Goal: Task Accomplishment & Management: Manage account settings

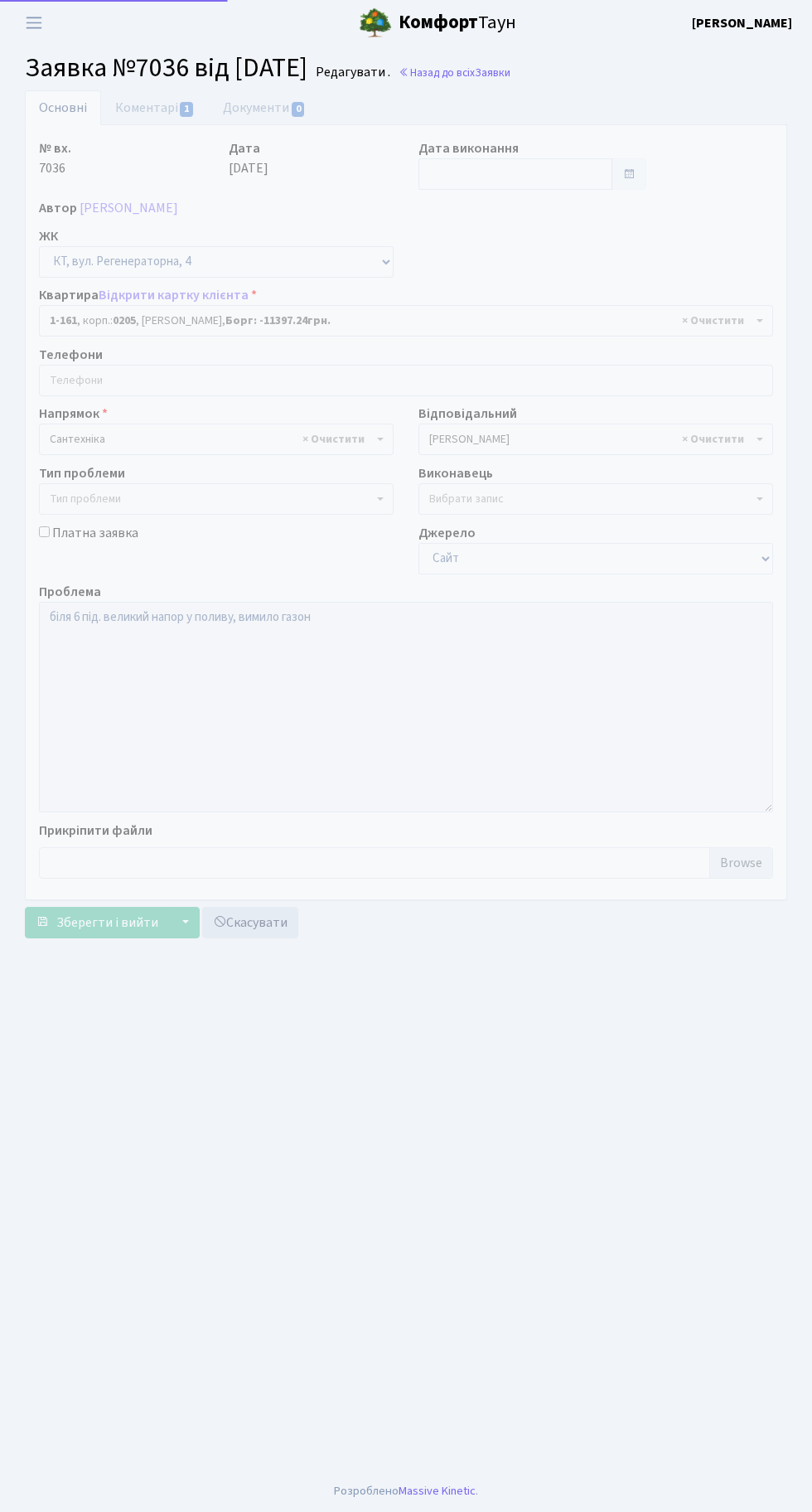
select select "161"
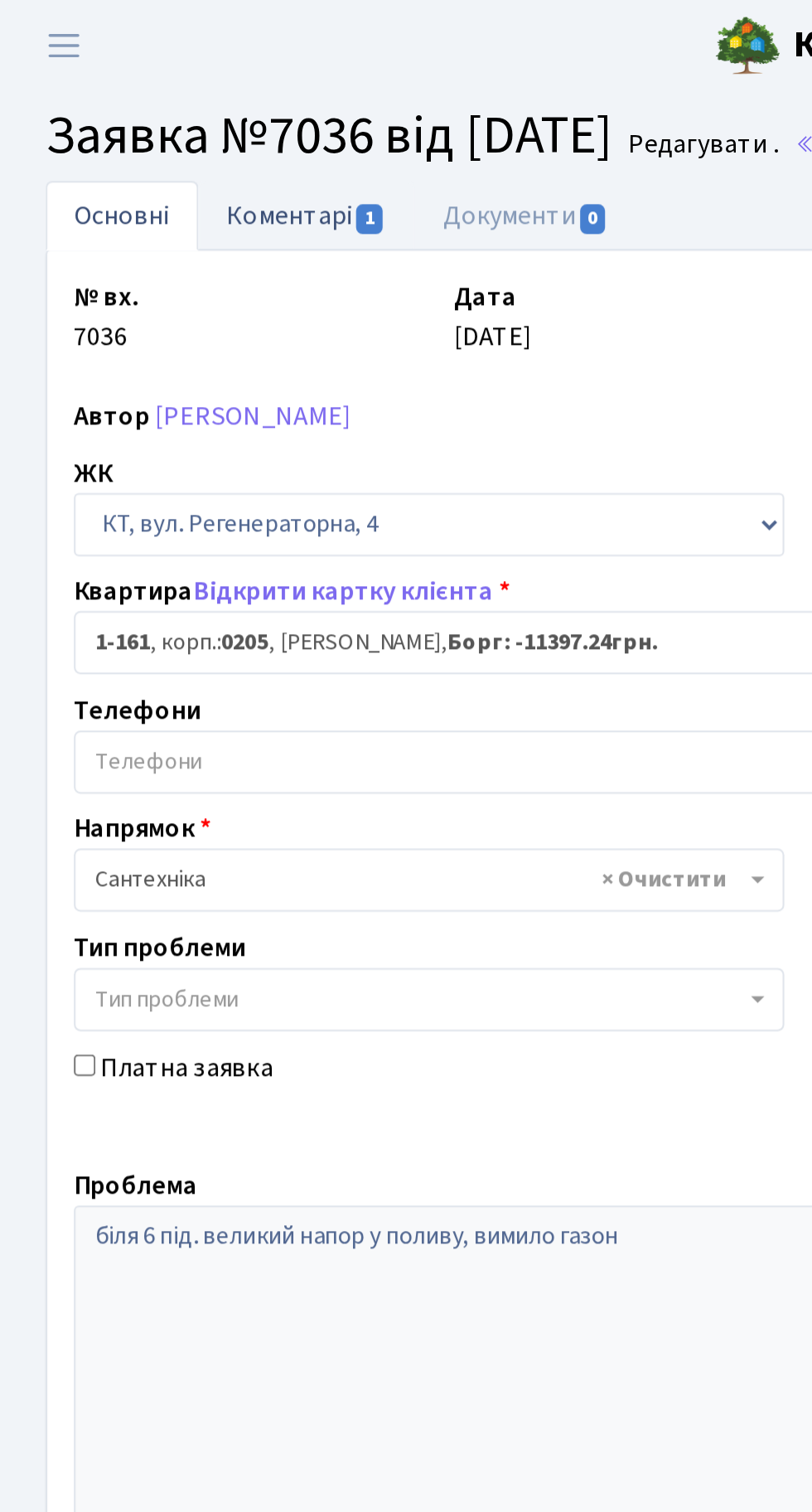
click at [153, 108] on link "Коментарі 1" at bounding box center [155, 107] width 108 height 34
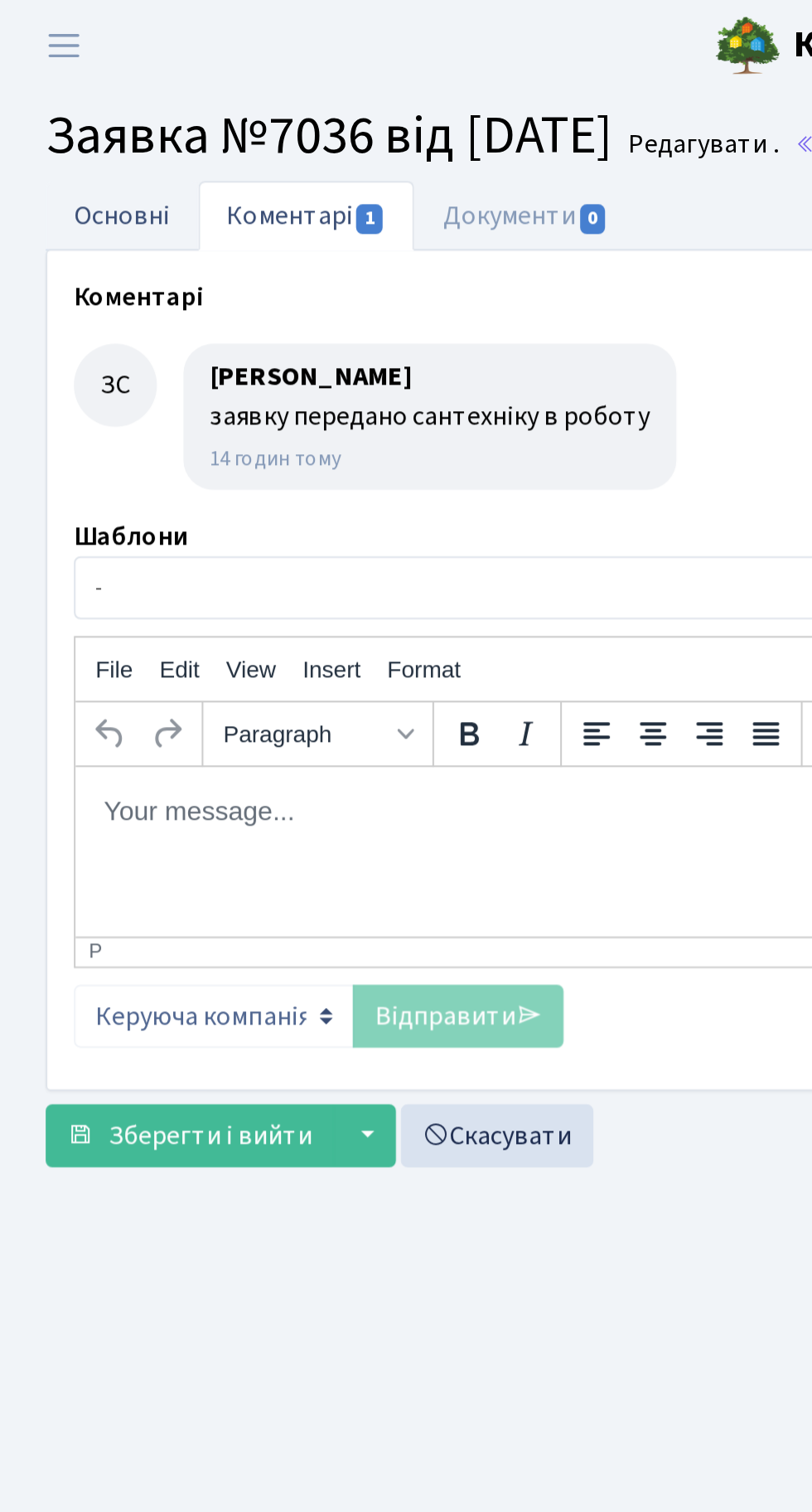
click at [69, 112] on link "Основні" at bounding box center [63, 107] width 76 height 34
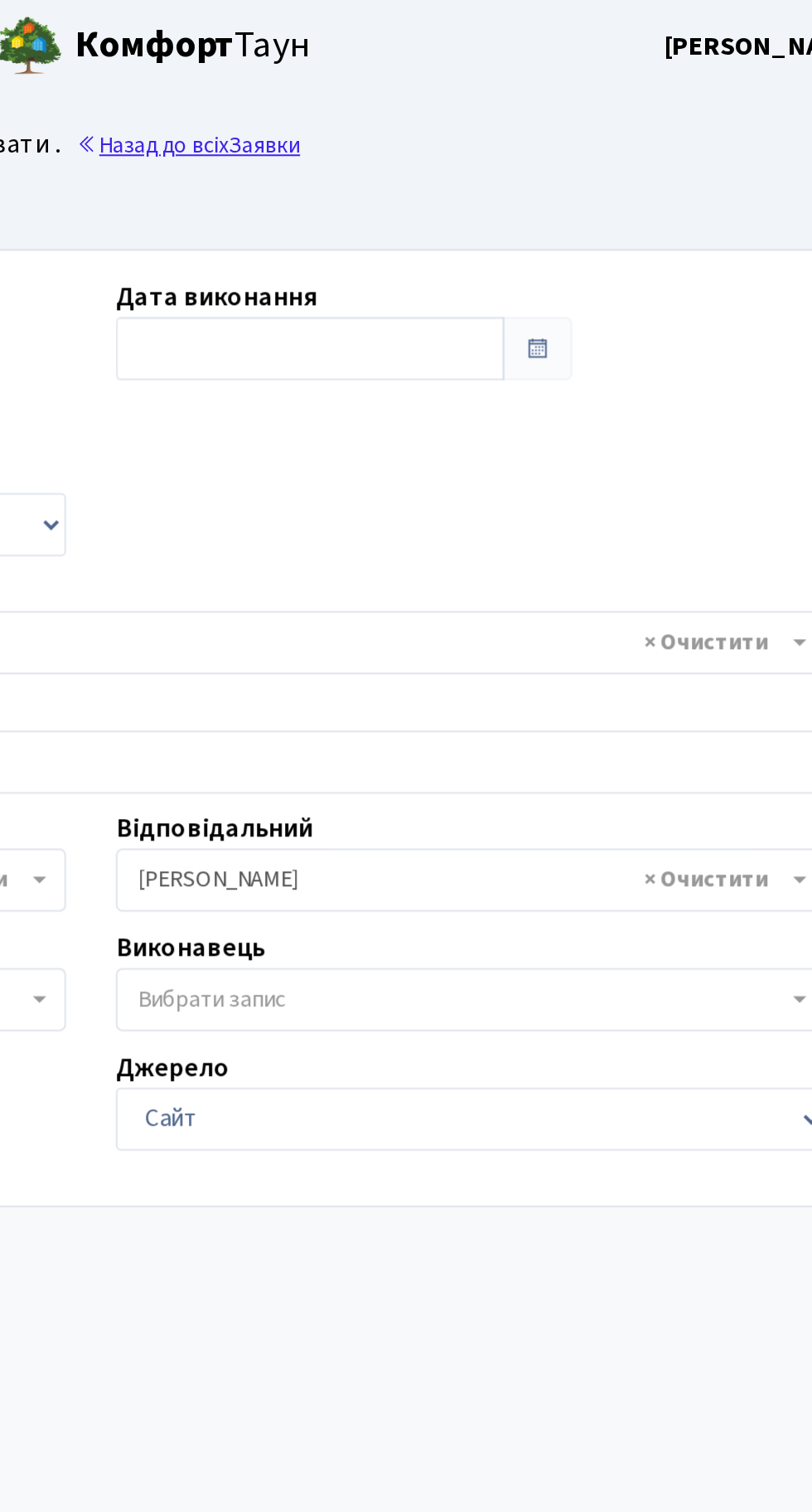
click at [510, 78] on link "Назад до всіх Заявки" at bounding box center [455, 72] width 112 height 16
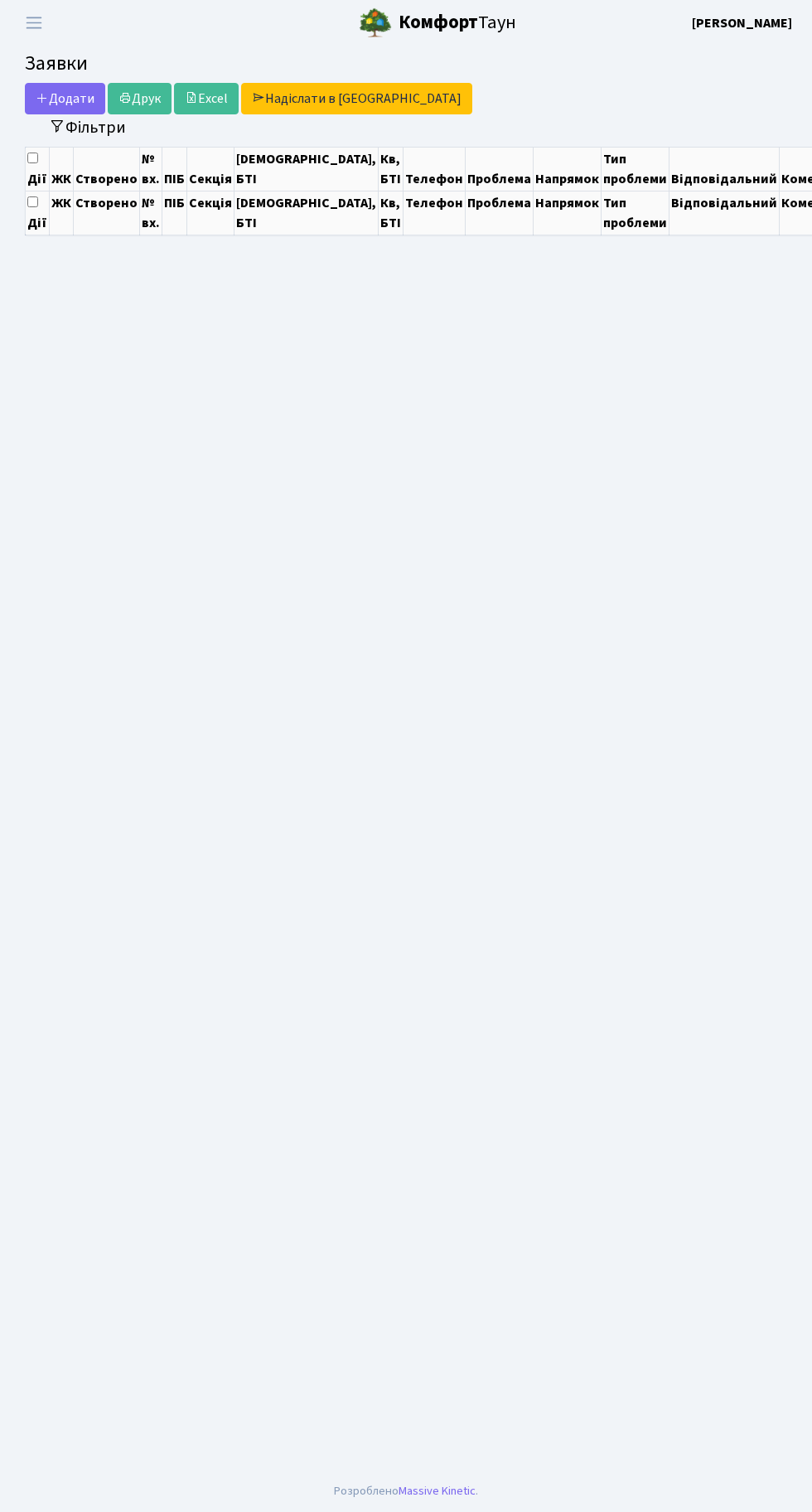
select select "25"
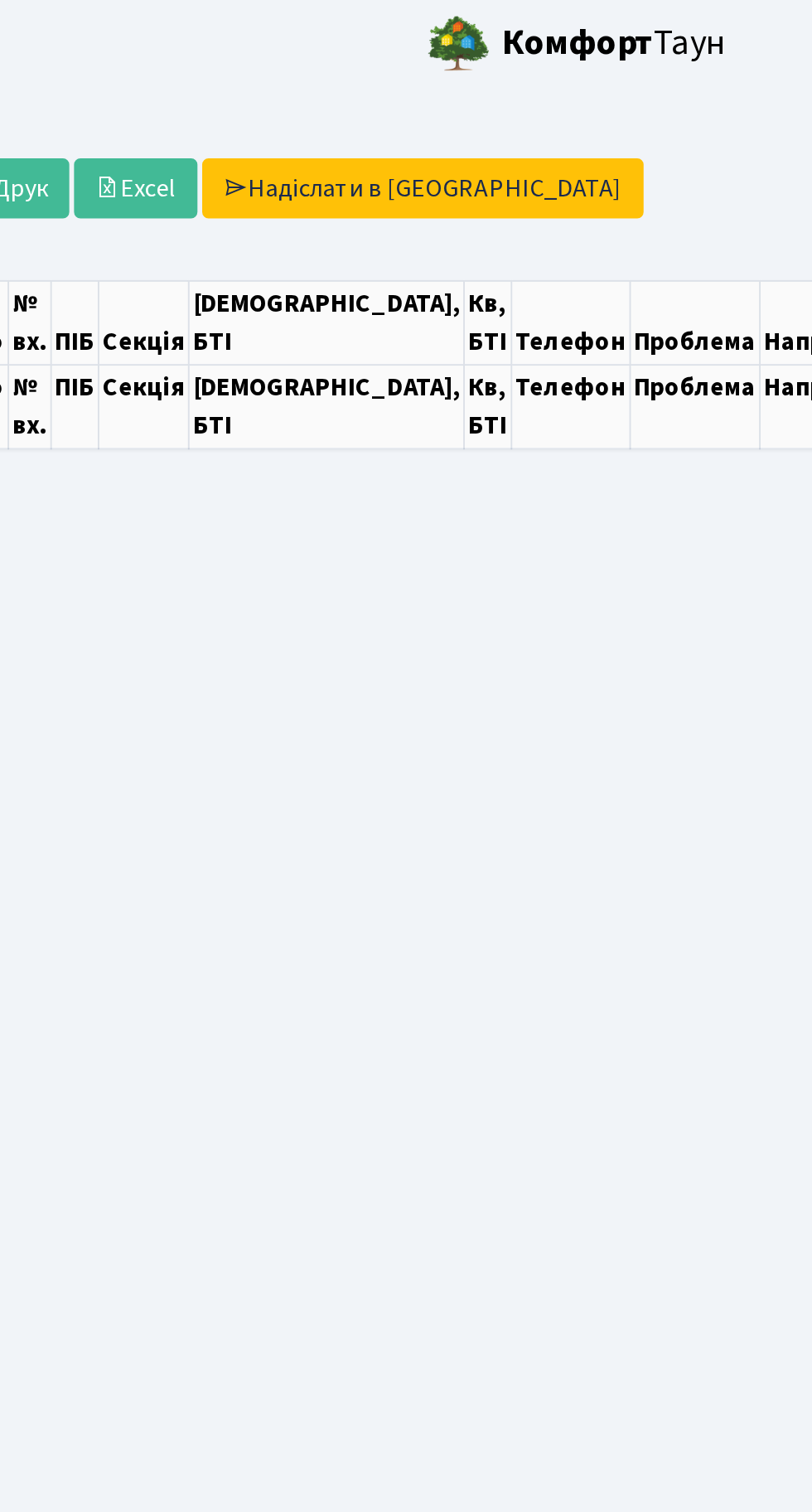
select select "25"
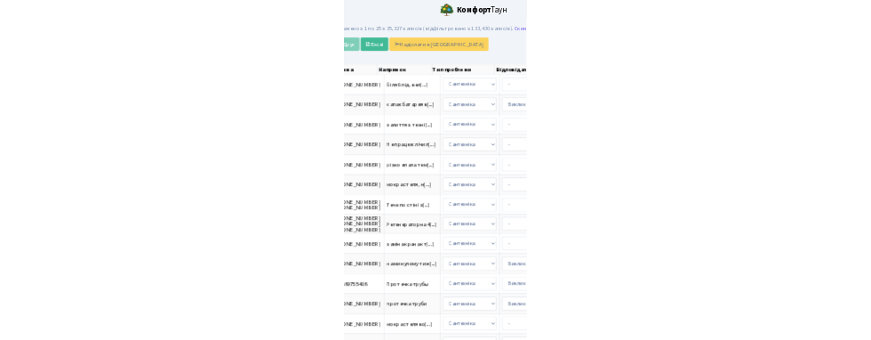
scroll to position [0, 742]
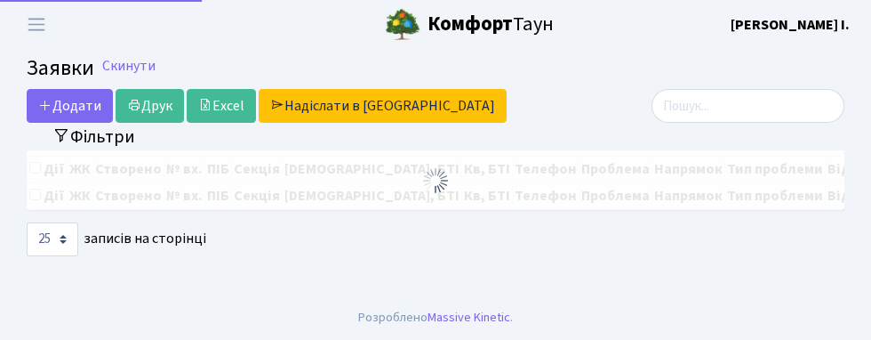
select select "25"
